Goal: Register for event/course

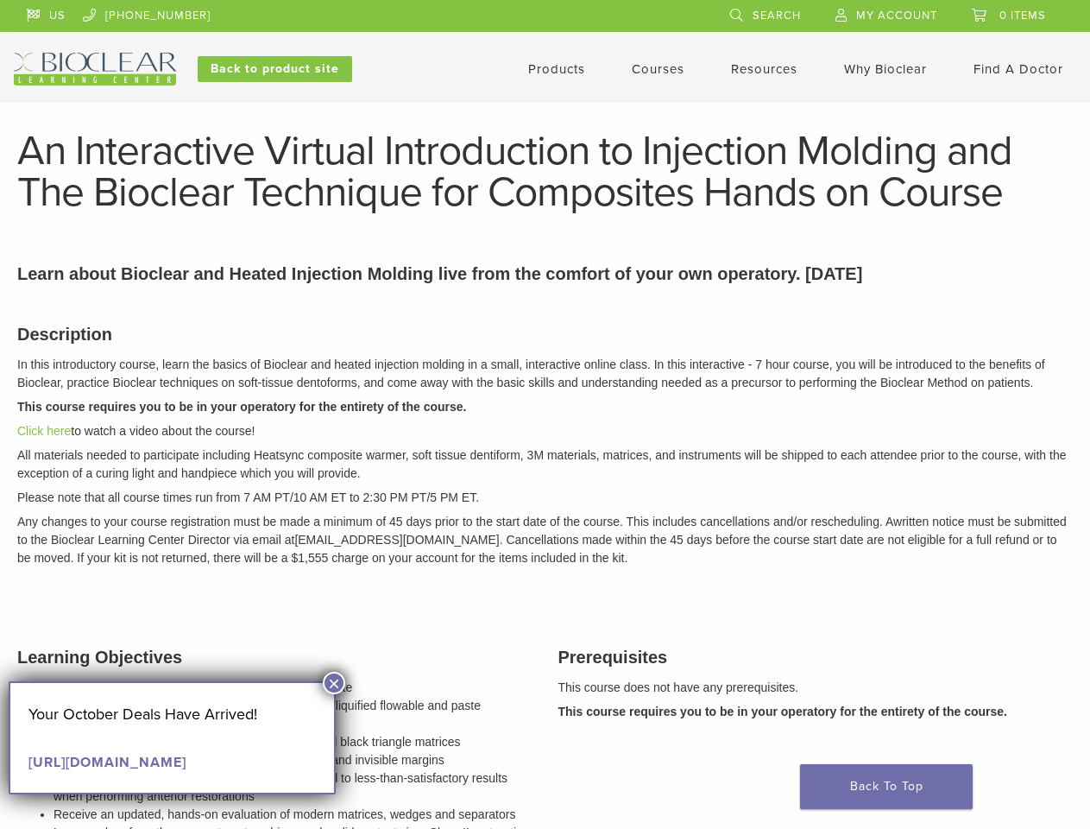
click at [545, 414] on p "This course requires you to be in your operatory for the entirety of the course." at bounding box center [545, 407] width 1056 height 18
click at [545, 51] on div "US [PHONE_NUMBER] Search My Account 0 items Cart No products in the cart. Back …" at bounding box center [545, 42] width 1063 height 85
click at [46, 13] on link "US" at bounding box center [46, 13] width 39 height 26
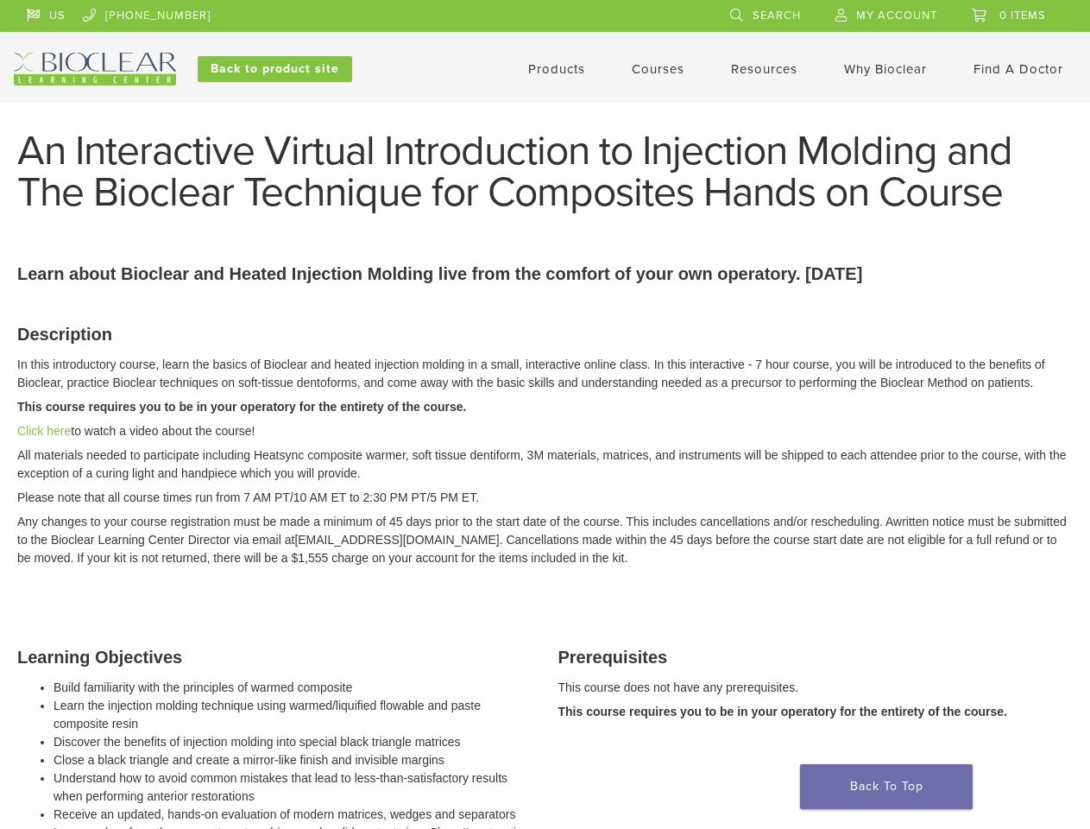
click at [545, 465] on p "All materials needed to participate including Heatsync composite warmer, soft t…" at bounding box center [545, 464] width 1056 height 36
click at [334, 683] on li "Build familiarity with the principles of warmed composite" at bounding box center [293, 687] width 479 height 18
